Goal: Task Accomplishment & Management: Complete application form

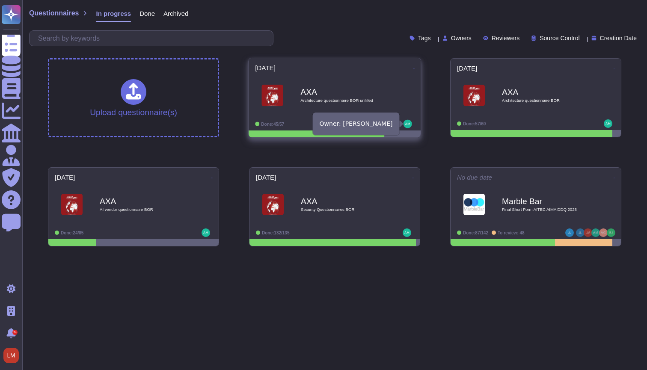
click at [409, 125] on img at bounding box center [407, 124] width 9 height 9
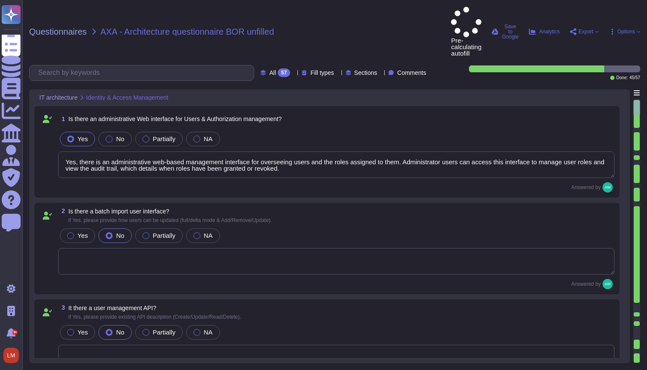
type textarea "Yes, there is an administrative web-based management interface for overseeing u…"
type textarea "We recommend clients set up SSO via [PERSON_NAME] to access our platform. Howev…"
type textarea "Single-sign-on is enabled and mandatory wherever possible;"
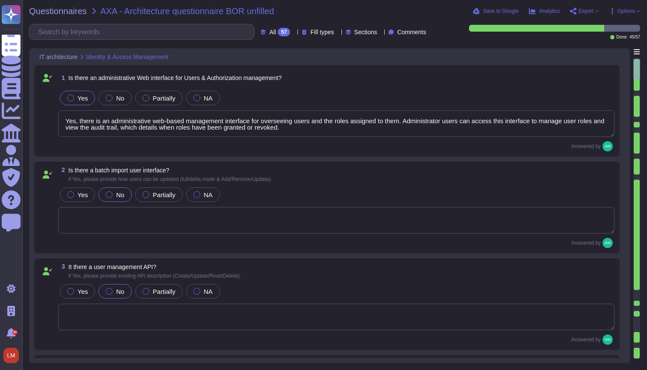
click at [294, 33] on icon at bounding box center [294, 33] width 0 height 0
click at [338, 33] on icon at bounding box center [338, 33] width 0 height 0
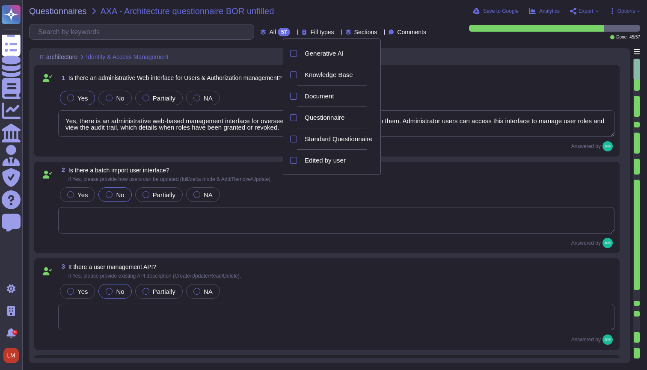
click at [465, 74] on div "1 Is there an administrative Web interface for Users & Authorization management?" at bounding box center [336, 77] width 556 height 15
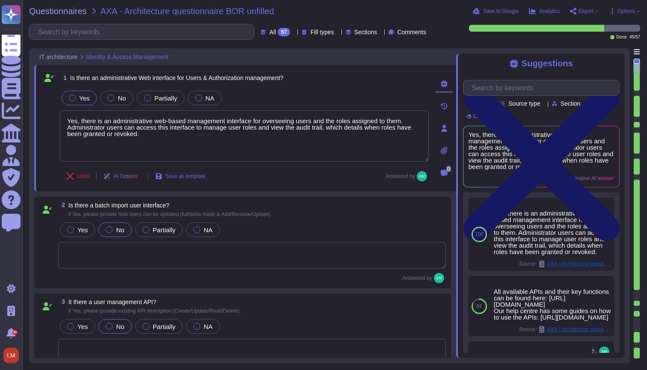
click at [613, 85] on icon at bounding box center [541, 163] width 157 height 157
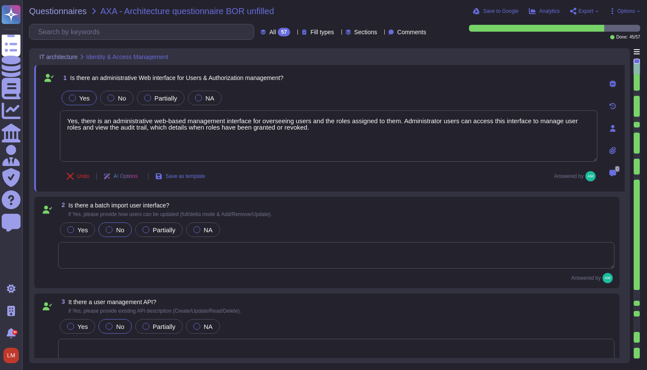
click at [314, 29] on span "Fill types" at bounding box center [322, 32] width 24 height 6
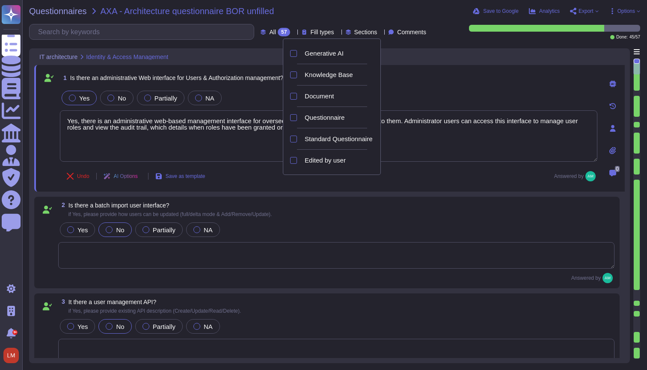
click at [314, 29] on span "Fill types" at bounding box center [322, 32] width 24 height 6
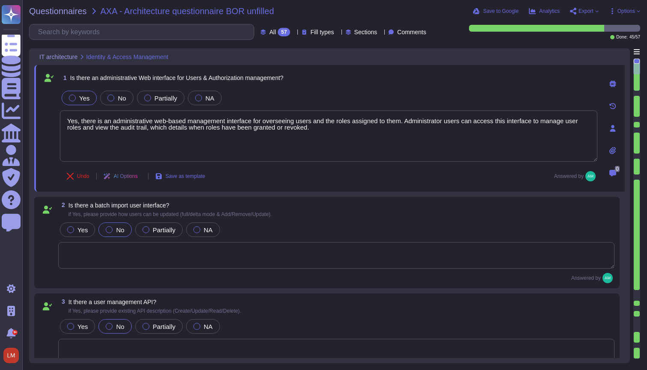
click at [269, 28] on span "All 57" at bounding box center [279, 32] width 21 height 9
click at [311, 29] on span "Fill types" at bounding box center [322, 32] width 24 height 6
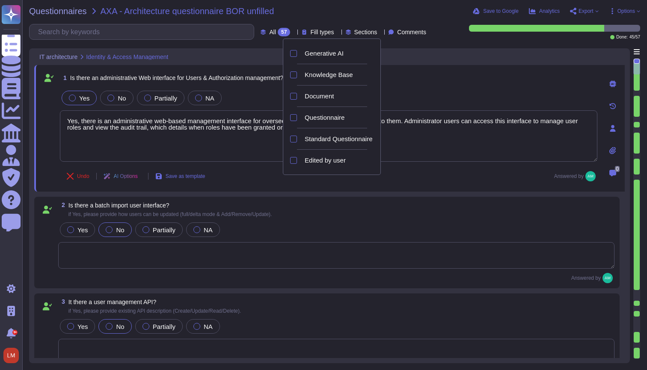
click at [403, 29] on span "Comments" at bounding box center [411, 32] width 29 height 6
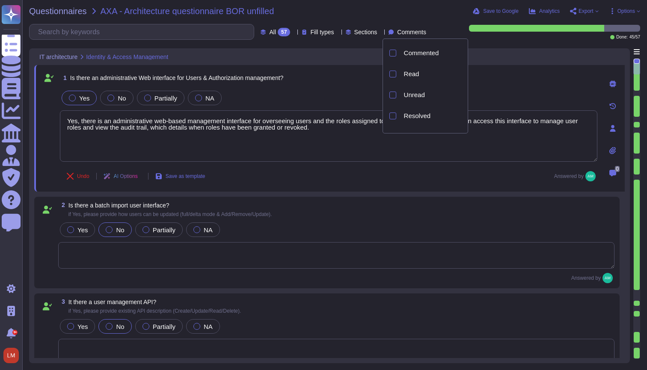
click at [278, 30] on div "57" at bounding box center [284, 32] width 12 height 9
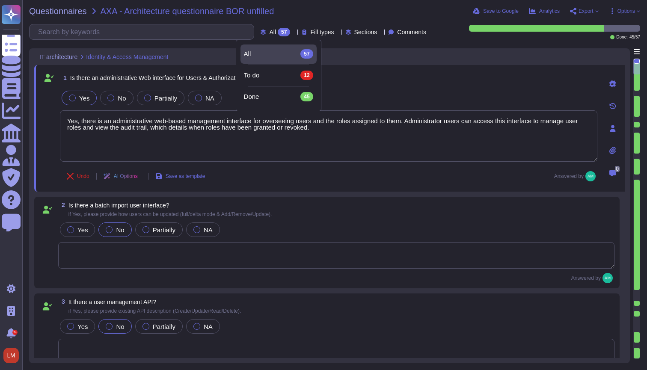
click at [338, 33] on icon at bounding box center [338, 33] width 0 height 0
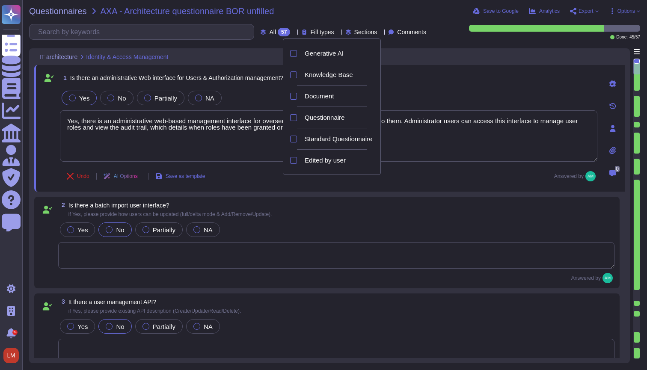
click at [354, 33] on span "Sections" at bounding box center [365, 32] width 23 height 6
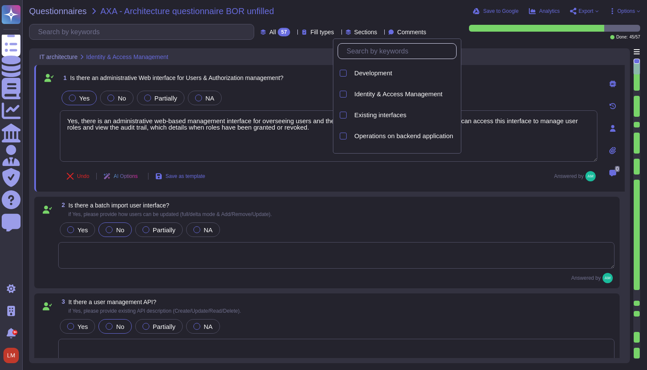
click at [399, 30] on span "Comments" at bounding box center [411, 32] width 29 height 6
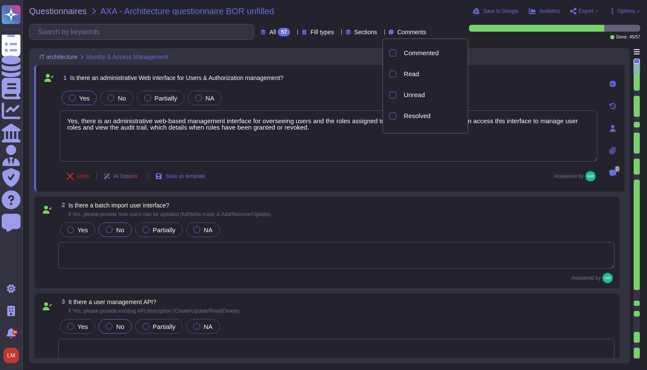
click at [278, 32] on div "57" at bounding box center [284, 32] width 12 height 9
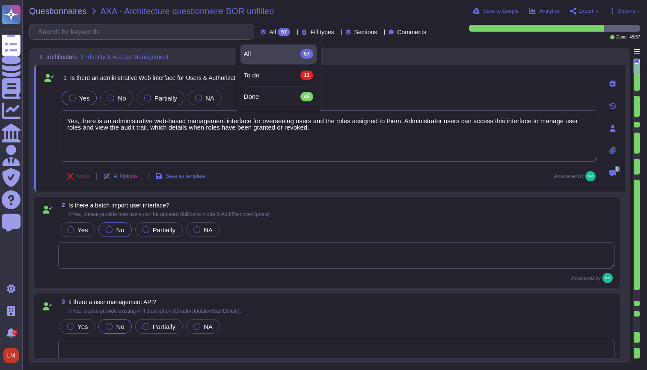
click at [261, 32] on icon at bounding box center [263, 32] width 5 height 5
click at [278, 33] on div "57" at bounding box center [284, 32] width 12 height 9
click at [302, 34] on div "Fill types" at bounding box center [320, 32] width 36 height 6
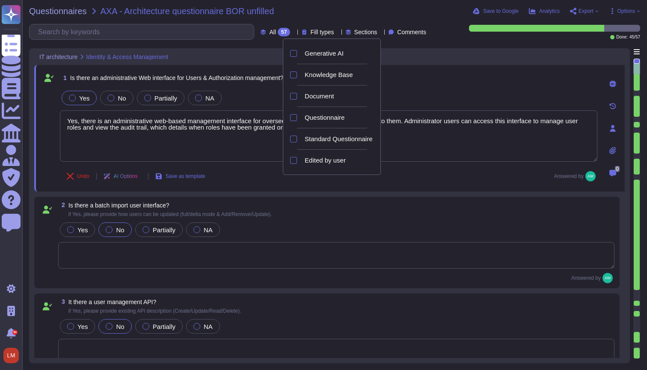
click at [236, 54] on div "IT architecture Identity & Access Management" at bounding box center [269, 56] width 471 height 17
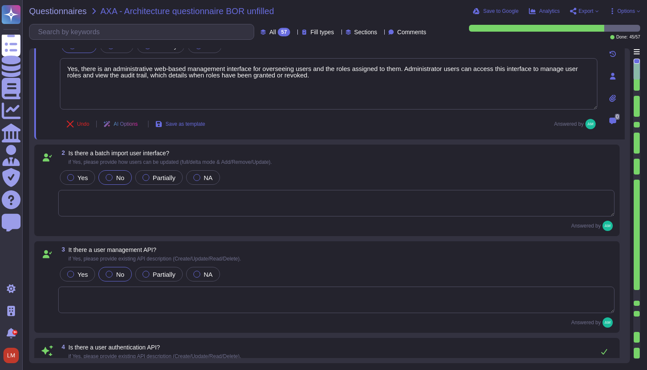
type textarea "FundApps platforms allows clients to integrate their Single-Sign-On solution fo…"
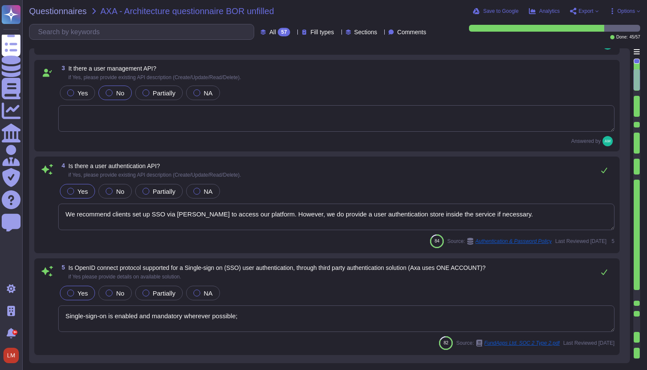
scroll to position [245, 0]
type textarea "FundApps' platform provides client Administrator users with an audit trail. Thi…"
